Goal: Find specific page/section: Find specific page/section

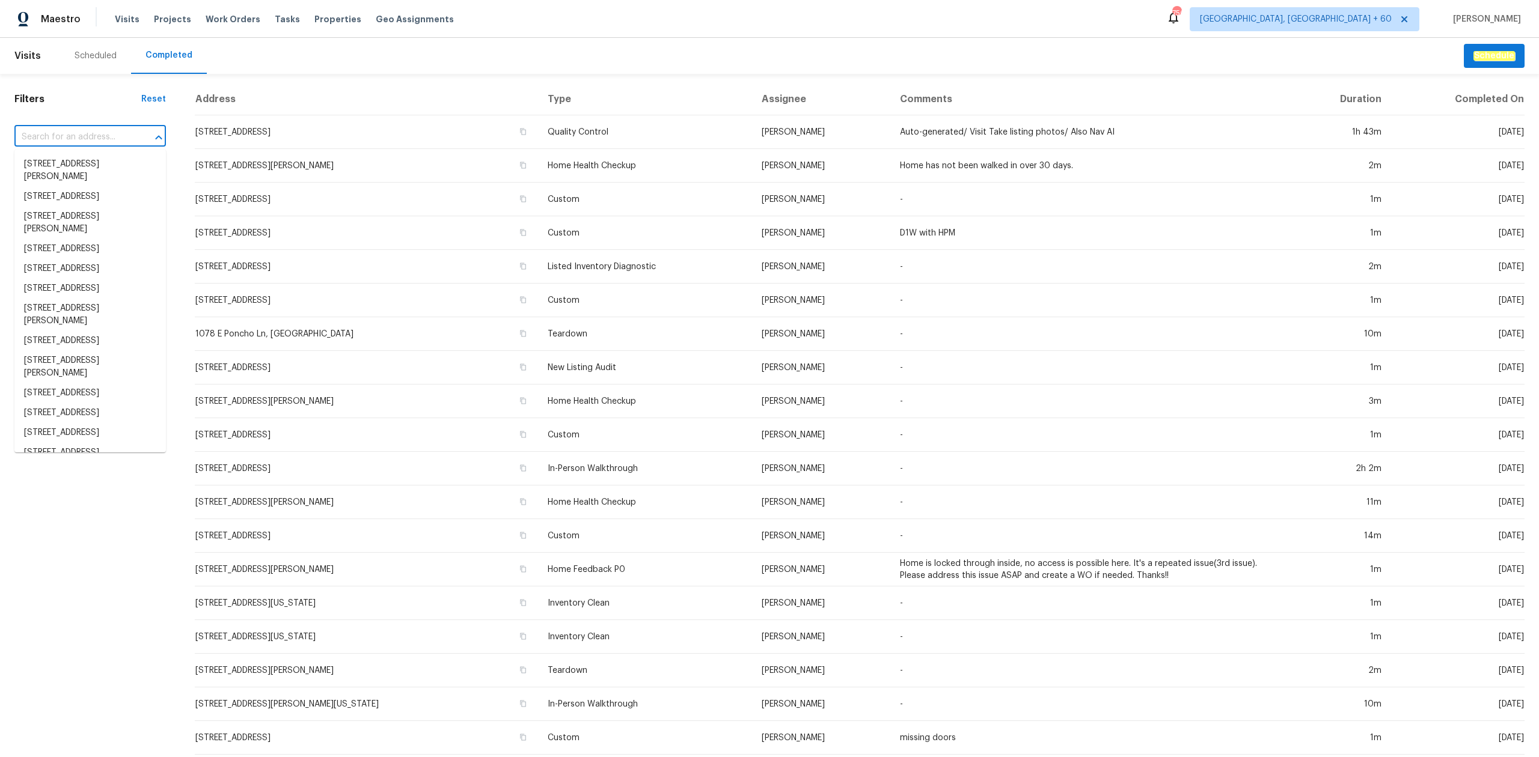
click at [64, 143] on input "text" at bounding box center [73, 137] width 118 height 19
paste input "[STREET_ADDRESS]"
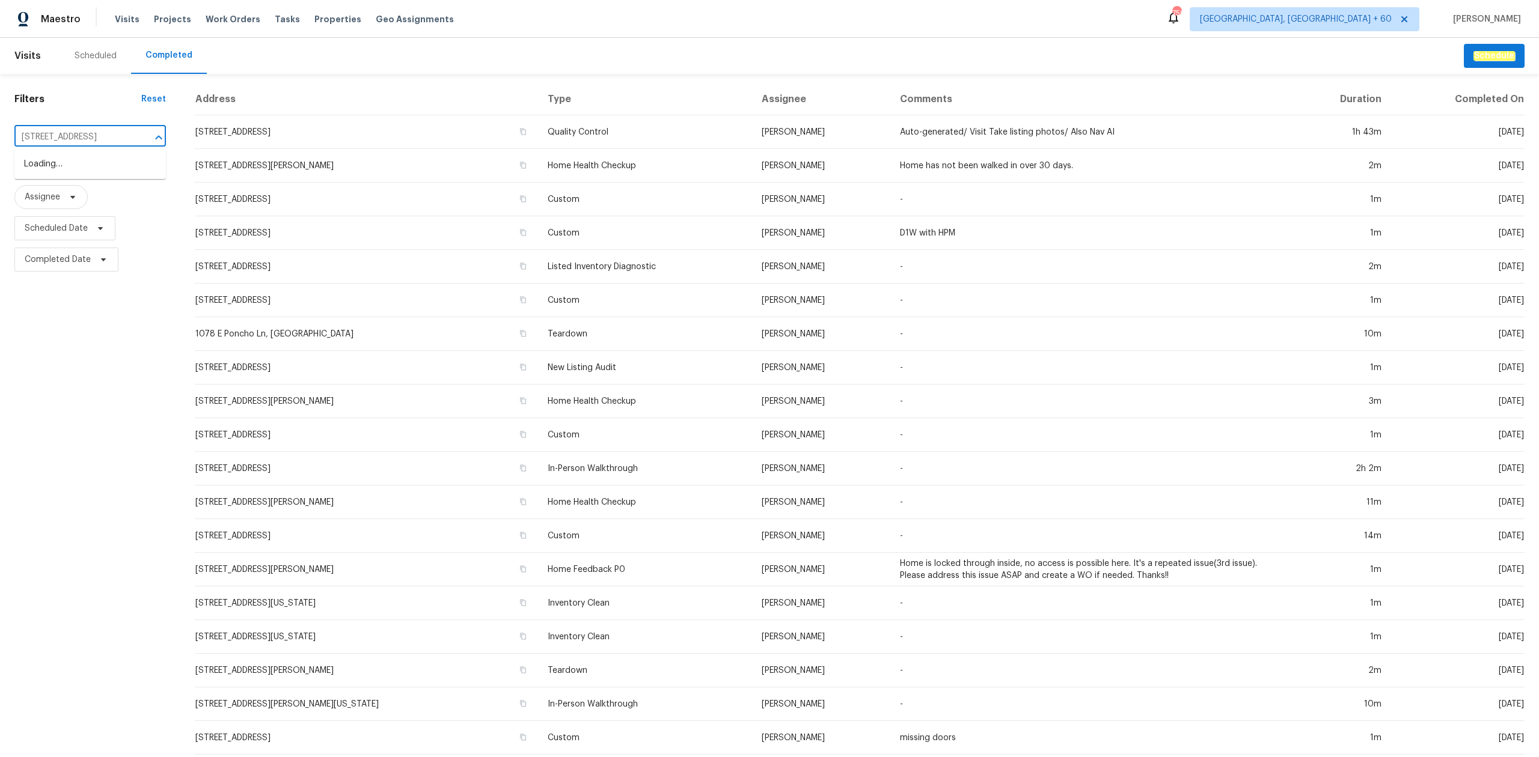
scroll to position [0, 70]
type input "[STREET_ADDRESS]"
click at [66, 161] on li "[STREET_ADDRESS]" at bounding box center [89, 164] width 151 height 20
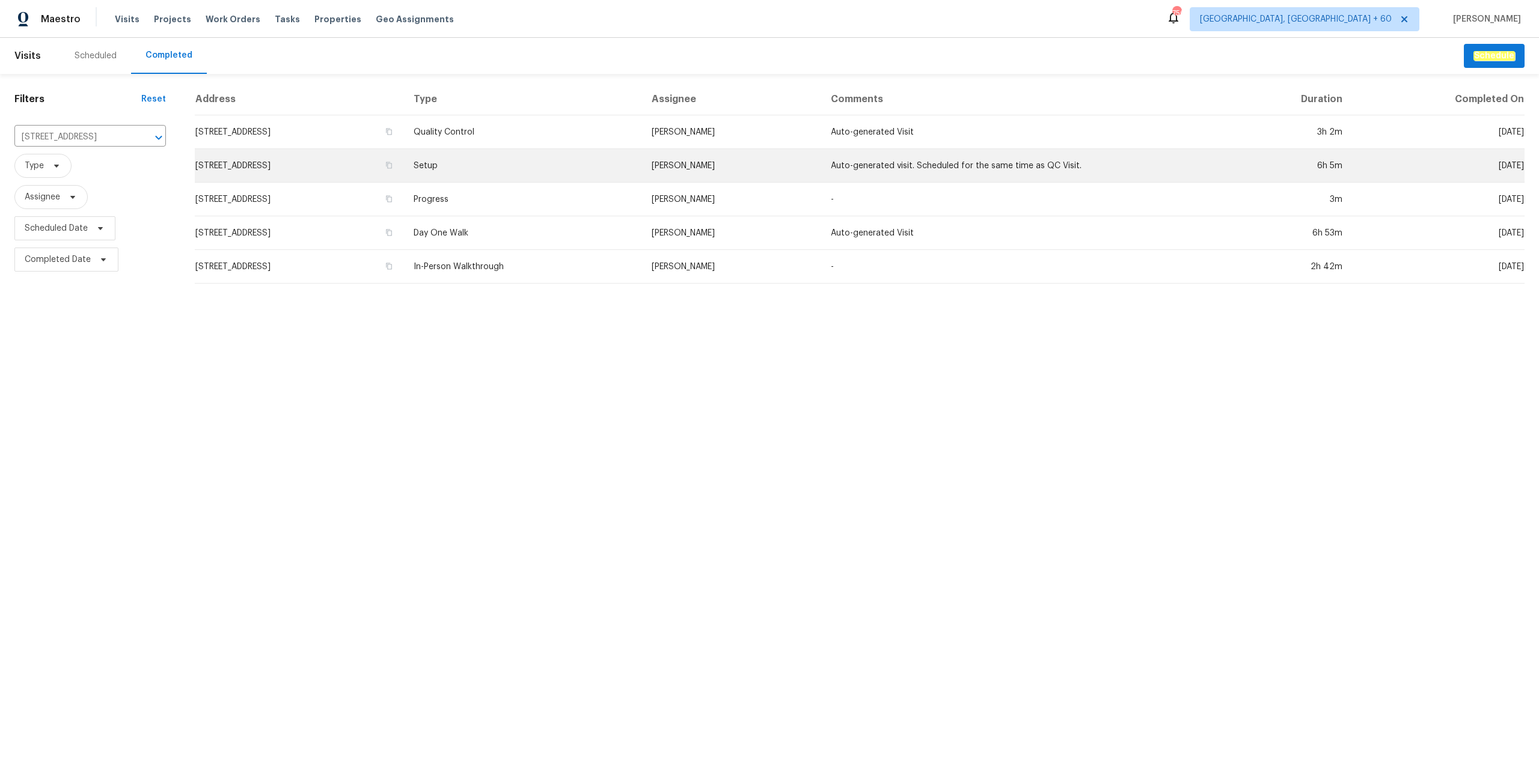
click at [614, 164] on td "Setup" at bounding box center [523, 166] width 238 height 34
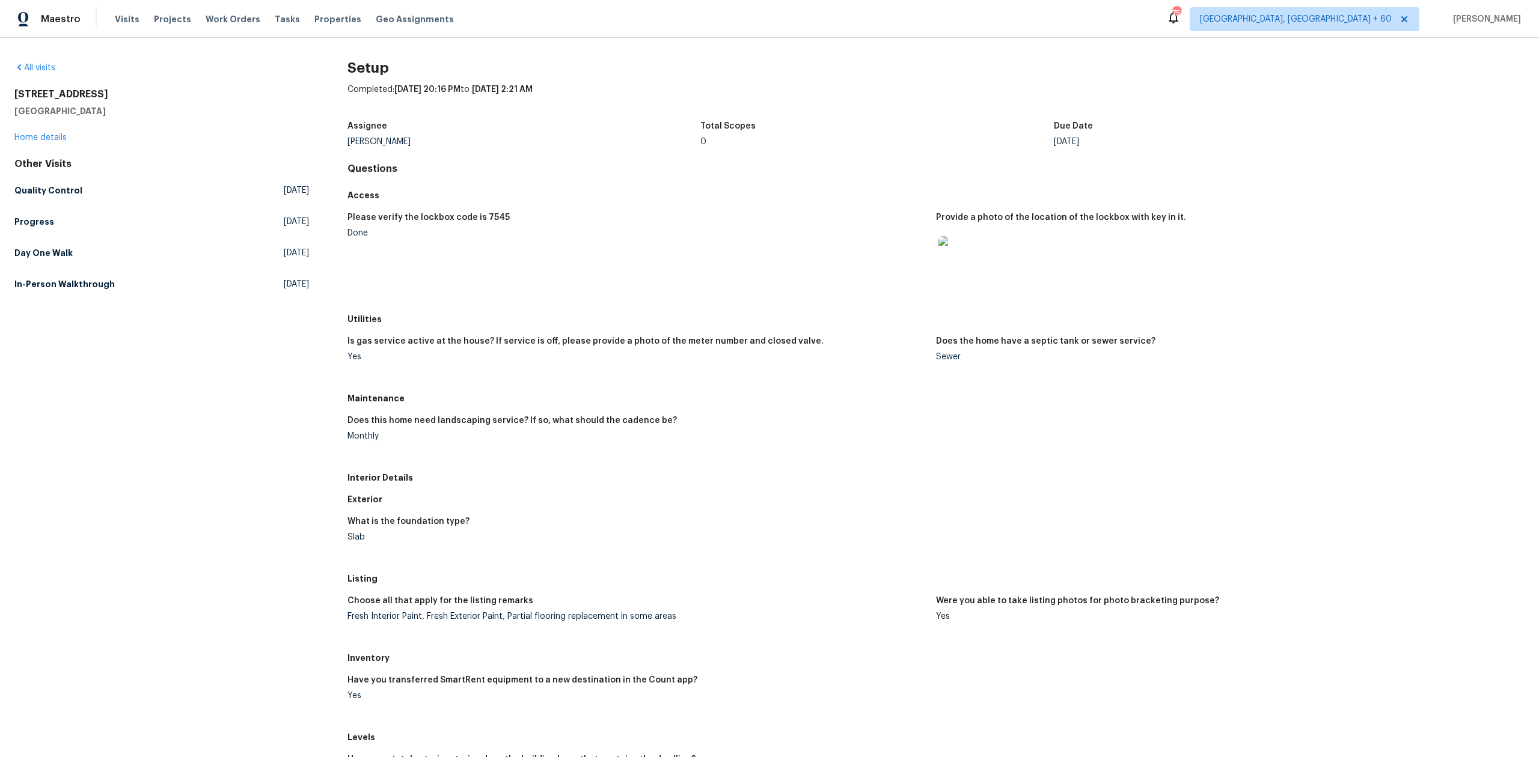
click at [700, 448] on figure "Does this home need landscaping service? If so, what should the cadence be? Mon…" at bounding box center [641, 438] width 588 height 43
click at [88, 260] on link "Day One Walk [DATE]" at bounding box center [161, 253] width 295 height 22
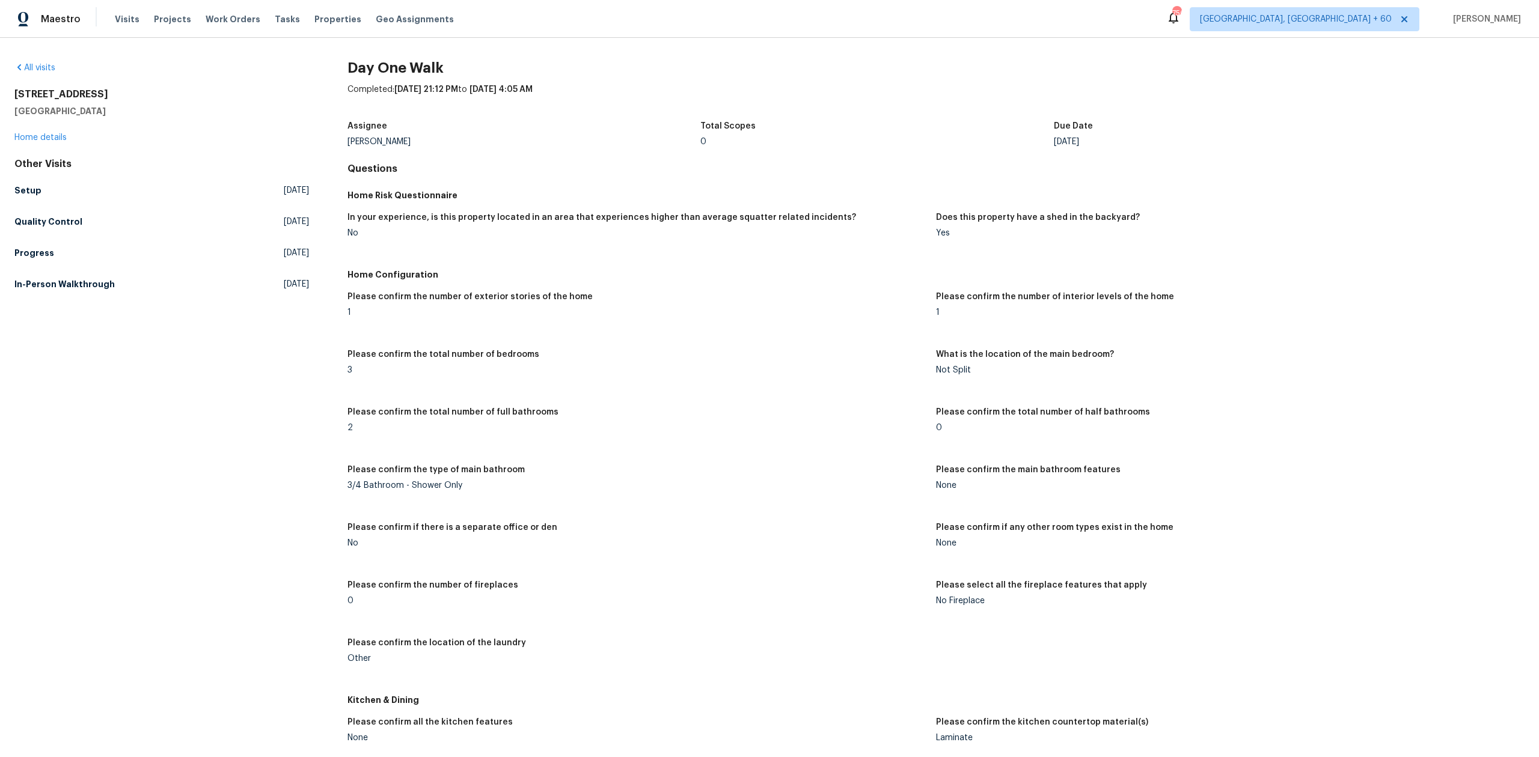
click at [1303, 267] on div "Home Configuration" at bounding box center [935, 275] width 1177 height 22
